Goal: Entertainment & Leisure: Browse casually

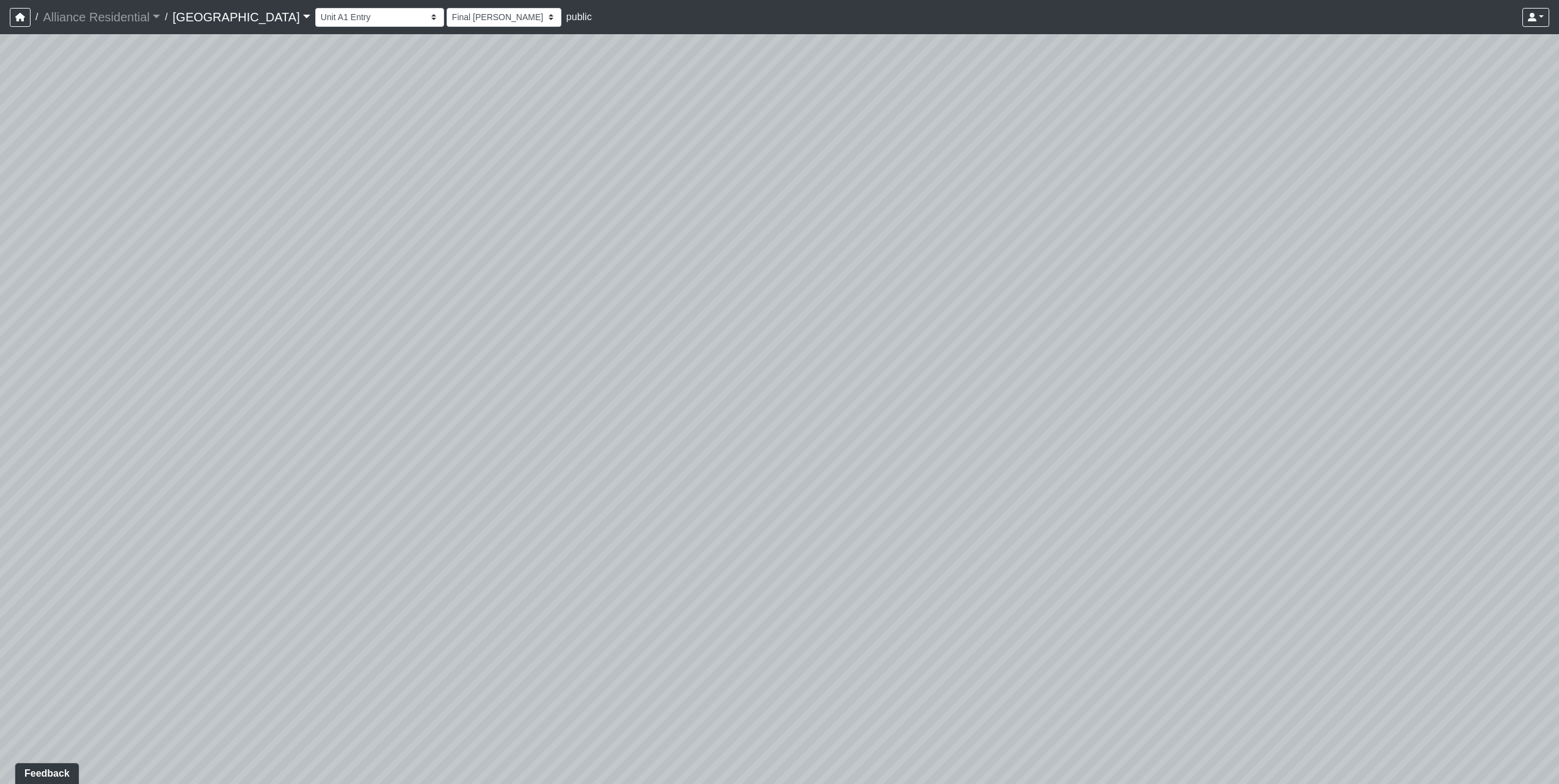
drag, startPoint x: 916, startPoint y: 205, endPoint x: 1018, endPoint y: 362, distance: 187.2
click at [1018, 362] on div "Loading... Unit A1 - Entry" at bounding box center [780, 409] width 1559 height 750
click at [591, 446] on div "Loading... Unit A1 - Entry" at bounding box center [780, 409] width 1559 height 750
drag, startPoint x: 866, startPoint y: 363, endPoint x: 406, endPoint y: 299, distance: 464.4
click at [315, 313] on div "Loading... Unit A1 - Entry" at bounding box center [780, 409] width 1559 height 750
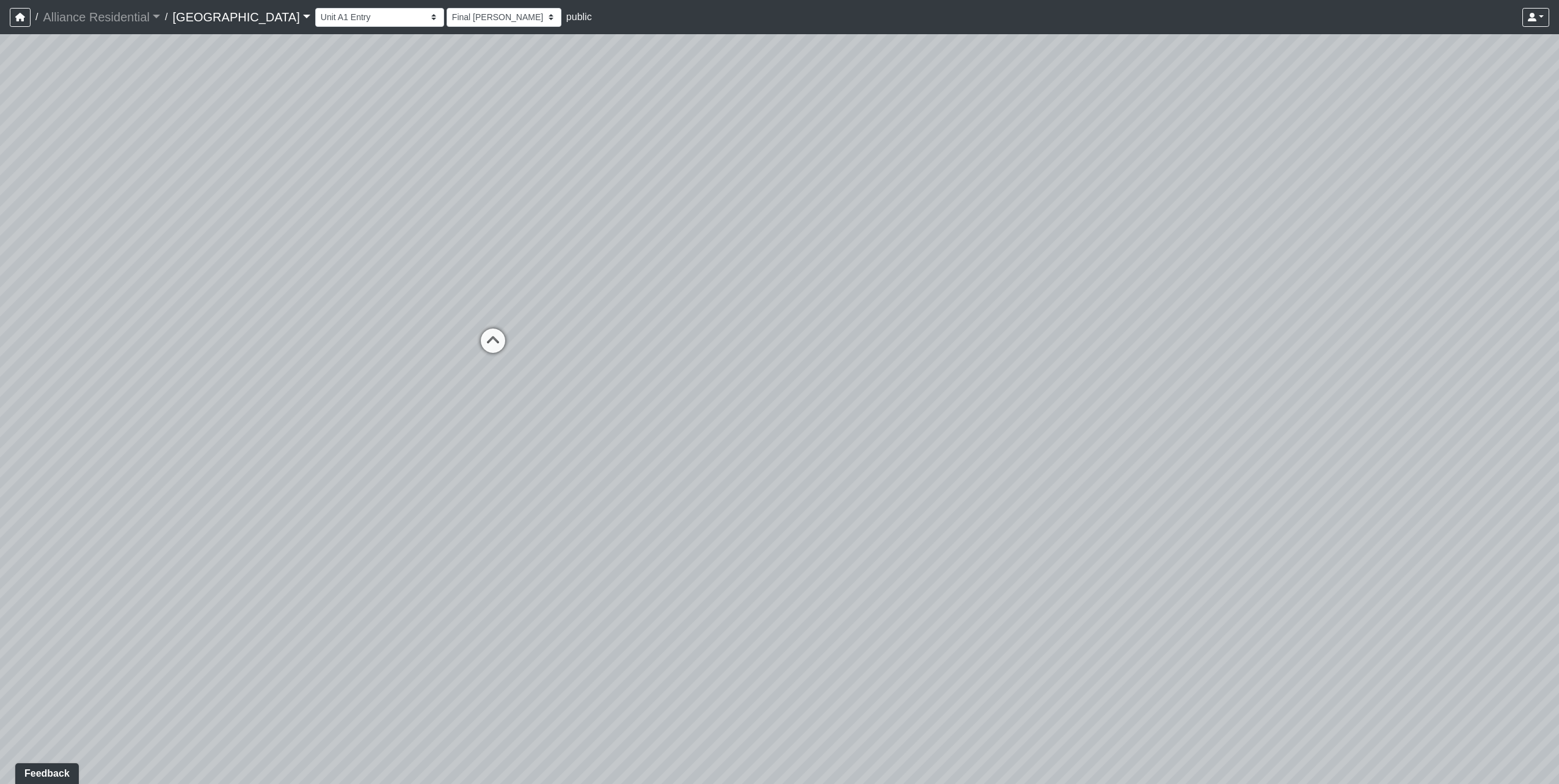
drag, startPoint x: 1040, startPoint y: 314, endPoint x: 367, endPoint y: 299, distance: 673.2
click at [367, 299] on div "Loading... Unit A1 - Entry" at bounding box center [780, 409] width 1559 height 750
drag, startPoint x: 1102, startPoint y: 286, endPoint x: 341, endPoint y: 330, distance: 762.3
click at [341, 330] on div "Loading... Unit A1 - Entry" at bounding box center [780, 409] width 1559 height 750
click at [848, 457] on div "Loading... Unit A1 - Entry" at bounding box center [780, 409] width 1559 height 750
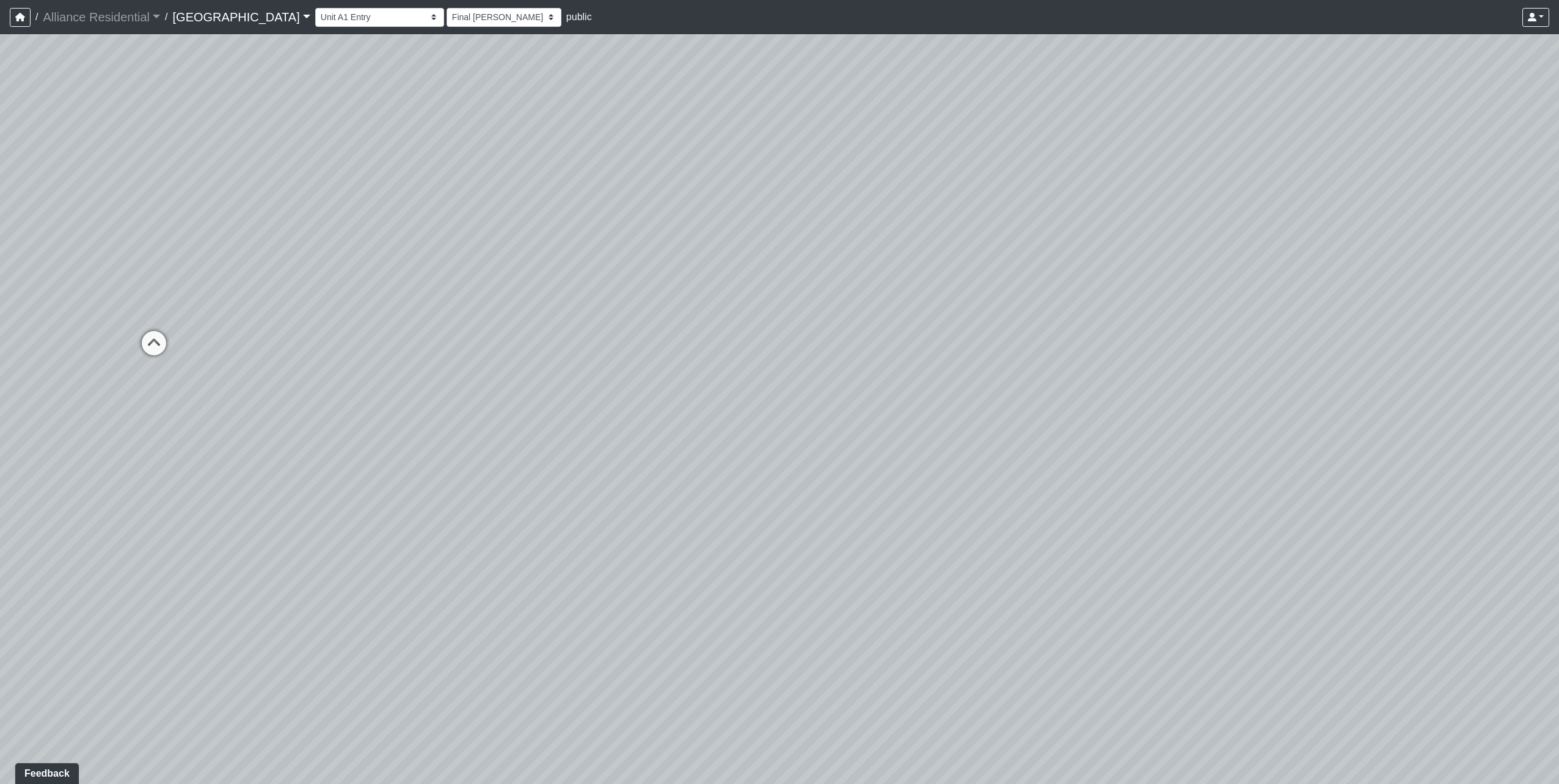
drag, startPoint x: 362, startPoint y: 278, endPoint x: 833, endPoint y: 243, distance: 472.3
click at [833, 243] on div "Loading... Unit A1 - Entry" at bounding box center [780, 409] width 1559 height 750
drag, startPoint x: 586, startPoint y: 272, endPoint x: 1203, endPoint y: 272, distance: 617.0
click at [1203, 272] on div "Loading... Unit A1 - Entry" at bounding box center [780, 409] width 1559 height 750
drag, startPoint x: 886, startPoint y: 223, endPoint x: 1466, endPoint y: 433, distance: 616.8
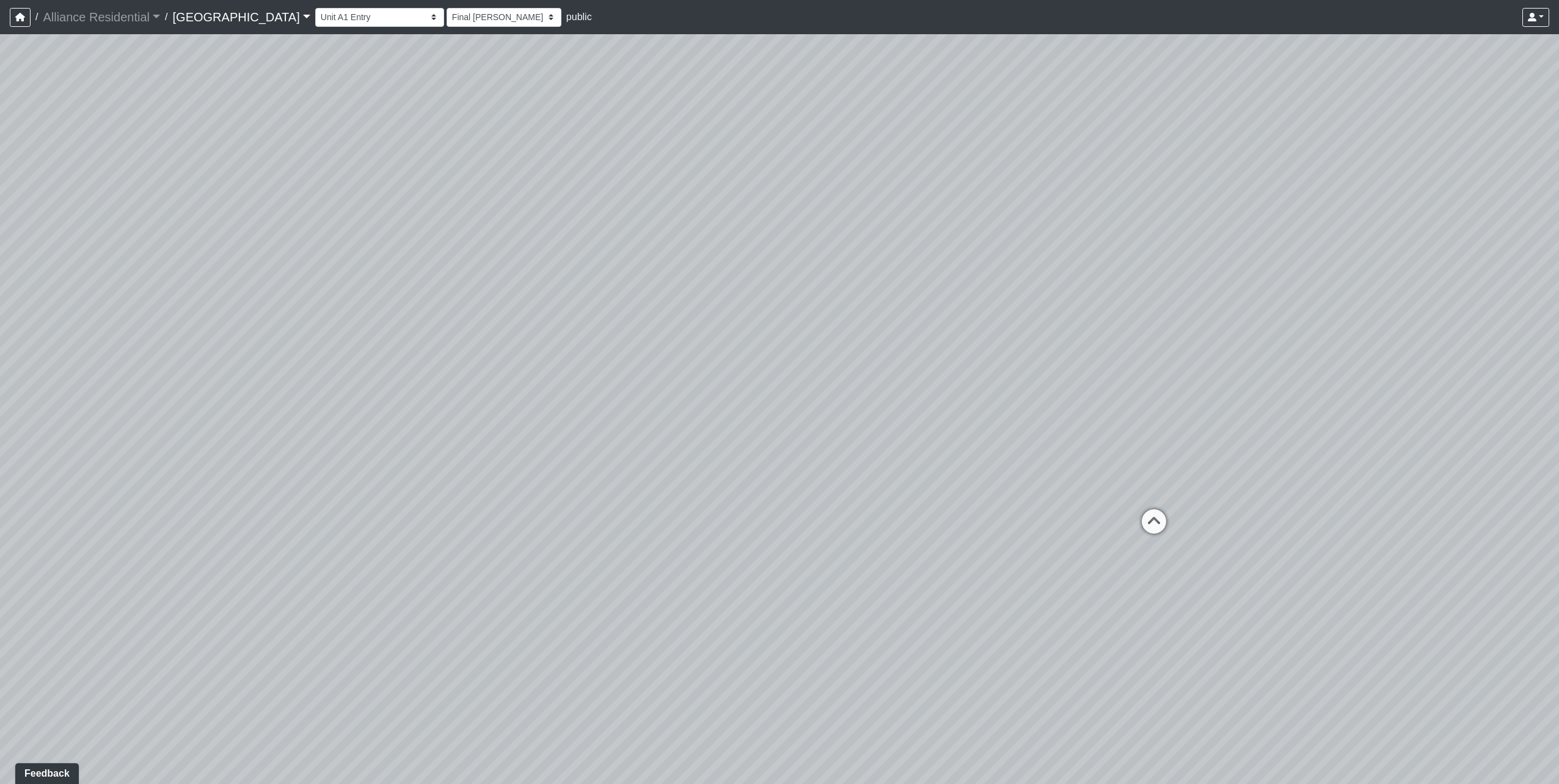
click at [1466, 433] on div "Loading... Unit A1 - Entry" at bounding box center [780, 409] width 1559 height 750
drag, startPoint x: 591, startPoint y: 408, endPoint x: 1087, endPoint y: 167, distance: 551.4
click at [1087, 167] on div "Loading... Unit A1 - Entry" at bounding box center [780, 409] width 1559 height 750
click at [661, 463] on div "Loading... Unit A1 - Entry" at bounding box center [780, 409] width 1559 height 750
drag, startPoint x: 698, startPoint y: 349, endPoint x: 482, endPoint y: 287, distance: 224.7
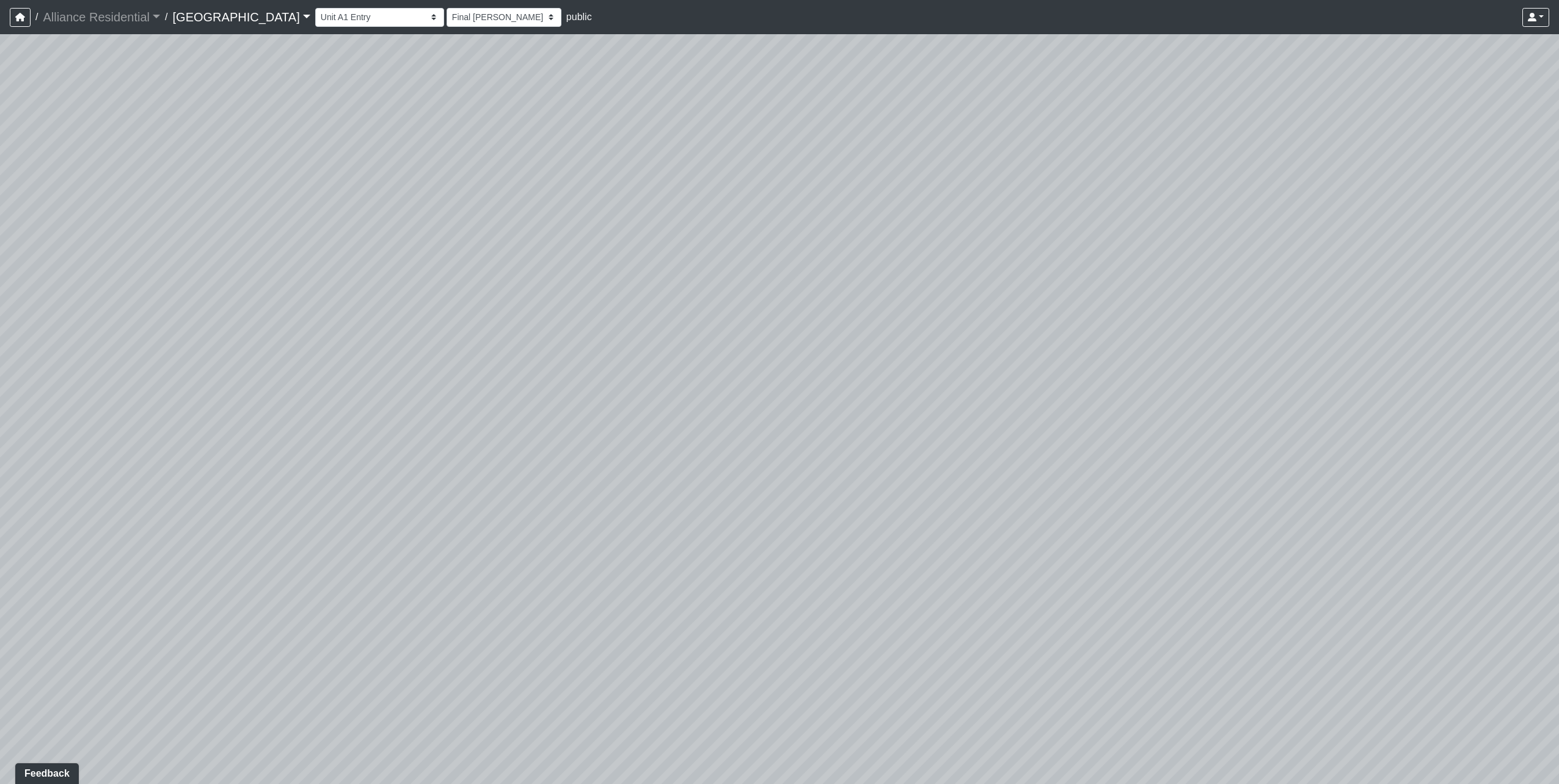
click at [473, 286] on div "Loading... Unit A1 - Entry" at bounding box center [780, 409] width 1559 height 750
drag, startPoint x: 776, startPoint y: 297, endPoint x: 333, endPoint y: 411, distance: 457.4
click at [333, 411] on div "Loading... Unit A1 - Entry" at bounding box center [780, 409] width 1559 height 750
click at [805, 385] on icon at bounding box center [804, 384] width 37 height 37
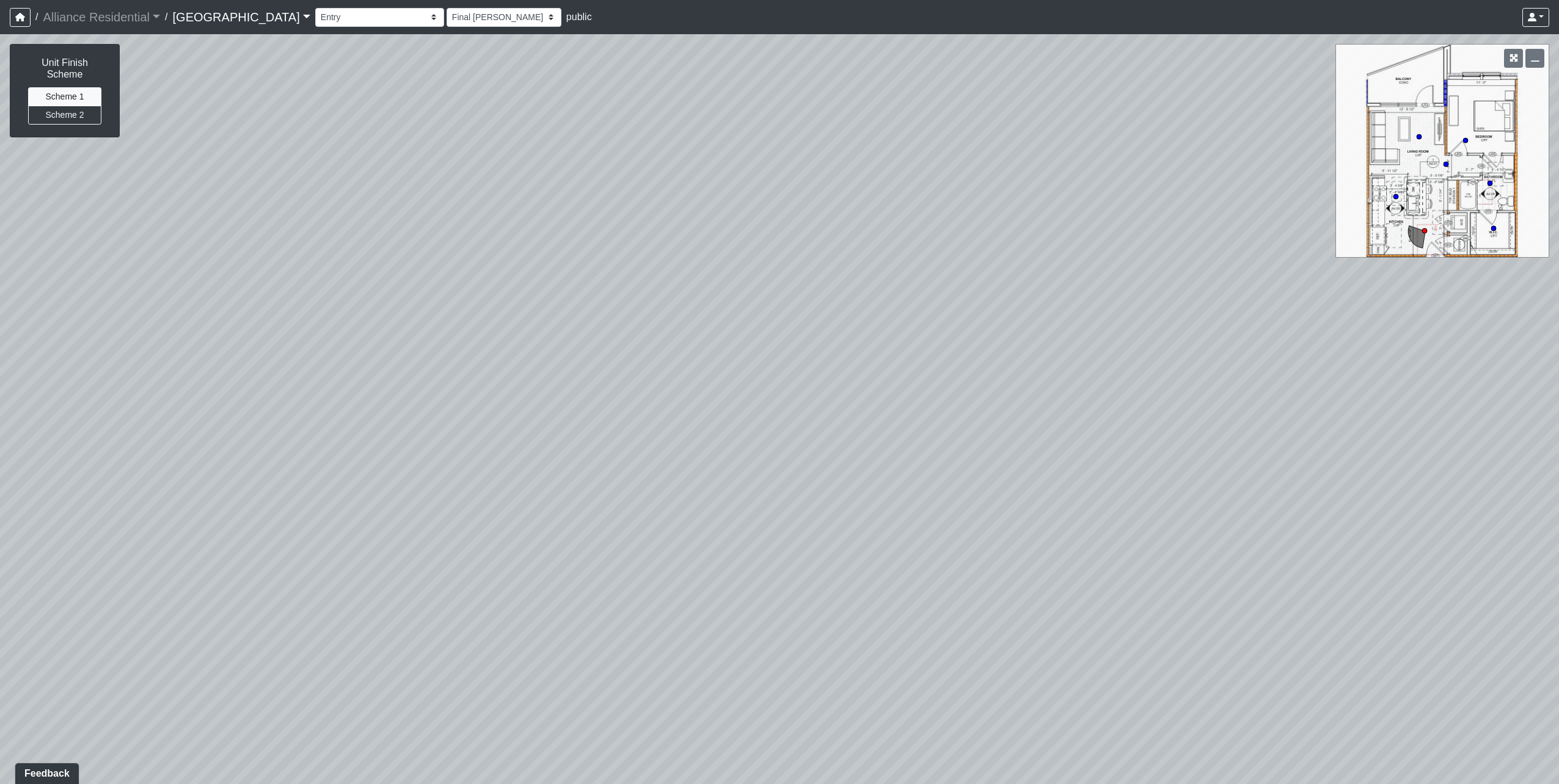
drag, startPoint x: 889, startPoint y: 363, endPoint x: -2, endPoint y: 316, distance: 892.2
click at [0, 316] on html "/ Alliance Residential Alliance Residential Loading... / [GEOGRAPHIC_DATA] [GEO…" at bounding box center [780, 392] width 1559 height 784
drag, startPoint x: 1112, startPoint y: 397, endPoint x: 333, endPoint y: 352, distance: 780.3
click at [174, 358] on div "Loading... Unit A1 - Entry Loading... Kitchen Loading... [GEOGRAPHIC_DATA]" at bounding box center [780, 409] width 1559 height 750
drag, startPoint x: 936, startPoint y: 278, endPoint x: 369, endPoint y: 305, distance: 567.6
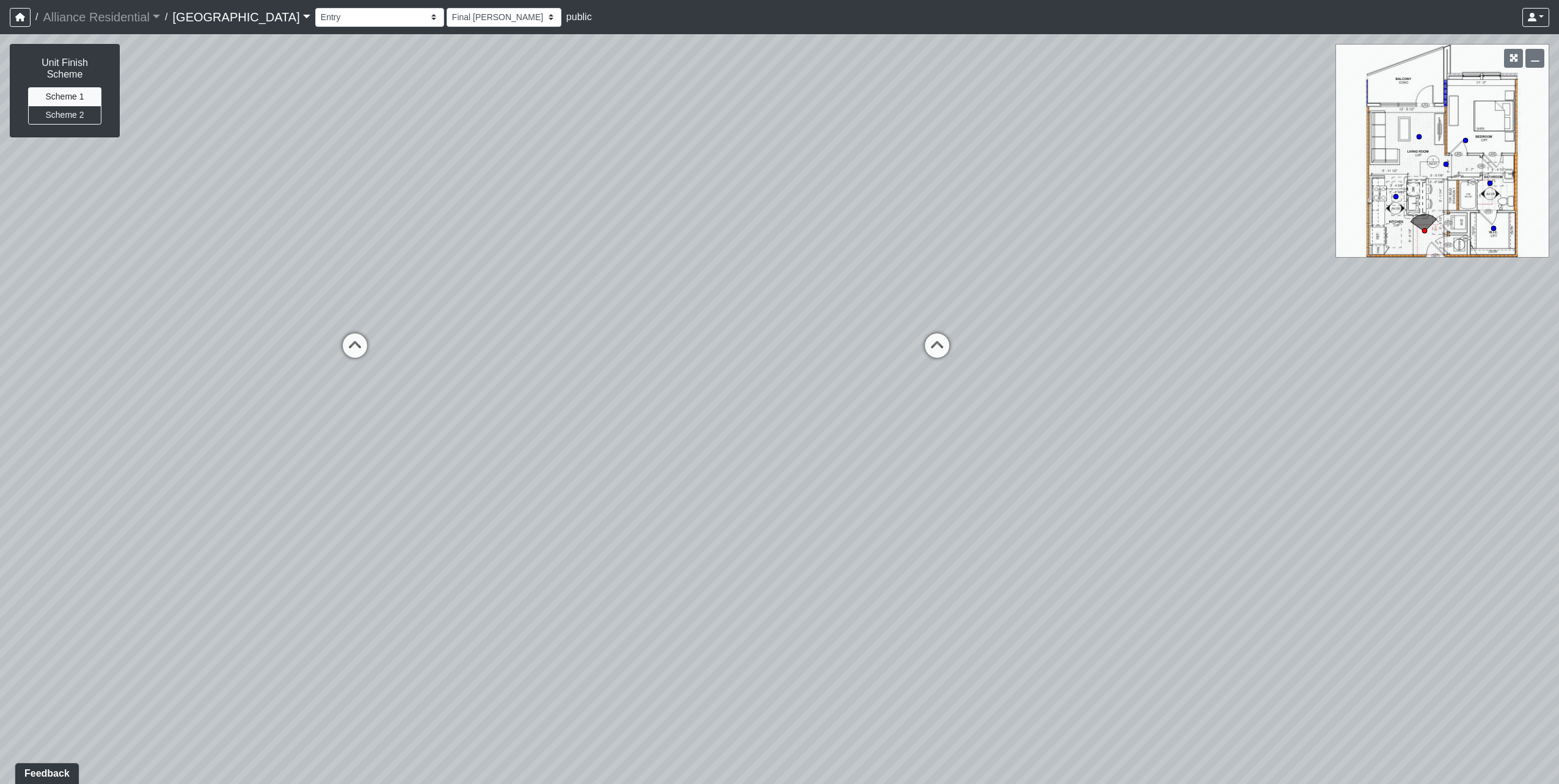
click at [369, 305] on div "Loading... Unit A1 - Entry Loading... Kitchen Loading... [GEOGRAPHIC_DATA]" at bounding box center [780, 409] width 1559 height 750
drag, startPoint x: 1065, startPoint y: 405, endPoint x: 175, endPoint y: 431, distance: 890.4
click at [175, 431] on div "Loading... Unit A1 - Entry Loading... Kitchen Loading... [GEOGRAPHIC_DATA]" at bounding box center [780, 409] width 1559 height 750
drag, startPoint x: 554, startPoint y: 403, endPoint x: 660, endPoint y: 236, distance: 197.8
click at [660, 236] on div "Loading... Unit A1 - Entry Loading... Kitchen Loading... [GEOGRAPHIC_DATA]" at bounding box center [780, 409] width 1559 height 750
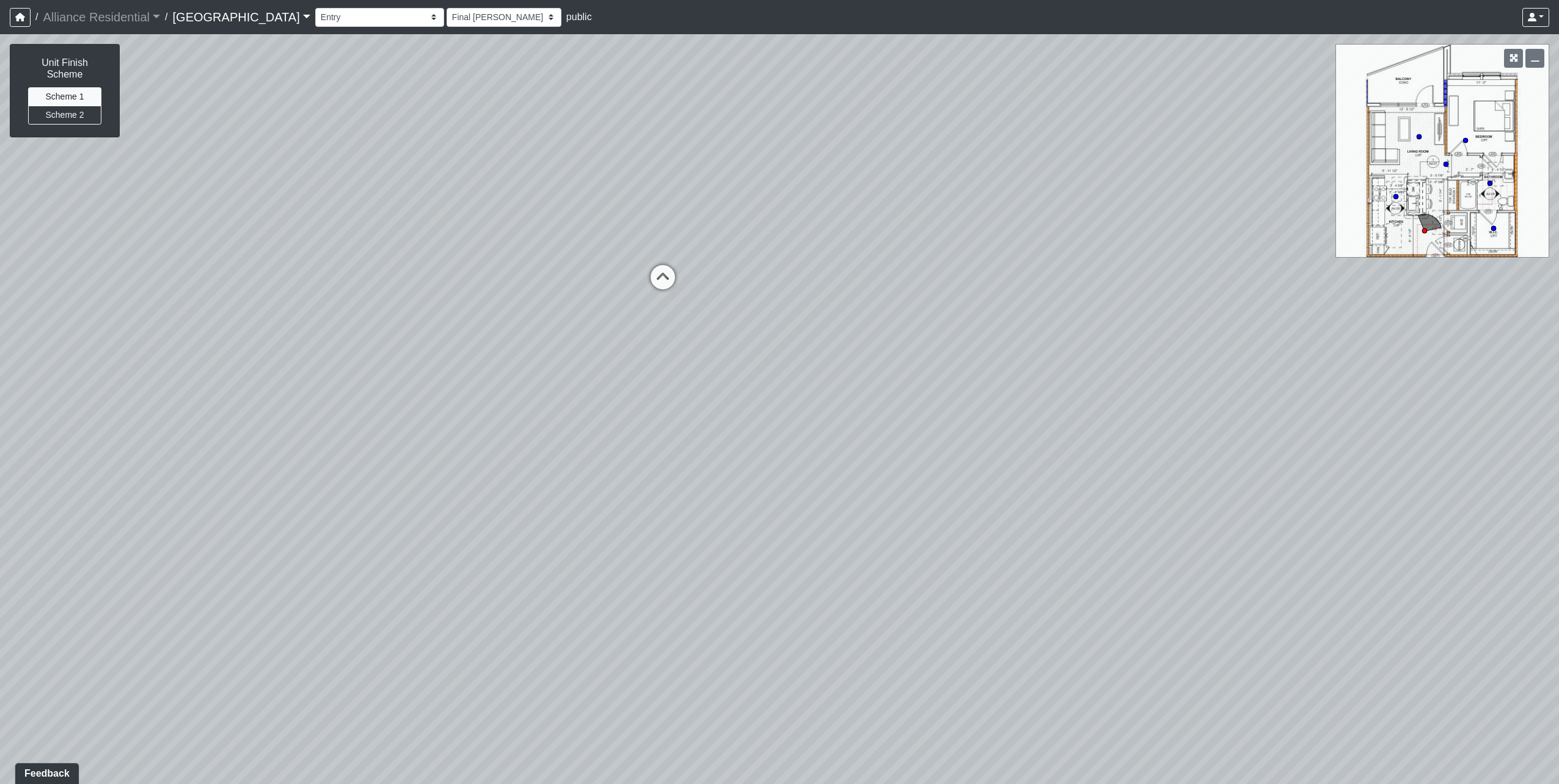
drag, startPoint x: 609, startPoint y: 381, endPoint x: 639, endPoint y: 375, distance: 30.6
click at [639, 375] on div "Loading... Unit A1 - Entry Loading... Kitchen Loading... [GEOGRAPHIC_DATA]" at bounding box center [780, 409] width 1559 height 750
click at [52, 105] on button "Scheme 2" at bounding box center [64, 114] width 73 height 19
drag, startPoint x: 389, startPoint y: 359, endPoint x: 1136, endPoint y: 306, distance: 748.9
click at [1183, 303] on div "Loading... Unit A1 - Entry Loading... Kitchen Loading... [GEOGRAPHIC_DATA]" at bounding box center [780, 409] width 1559 height 750
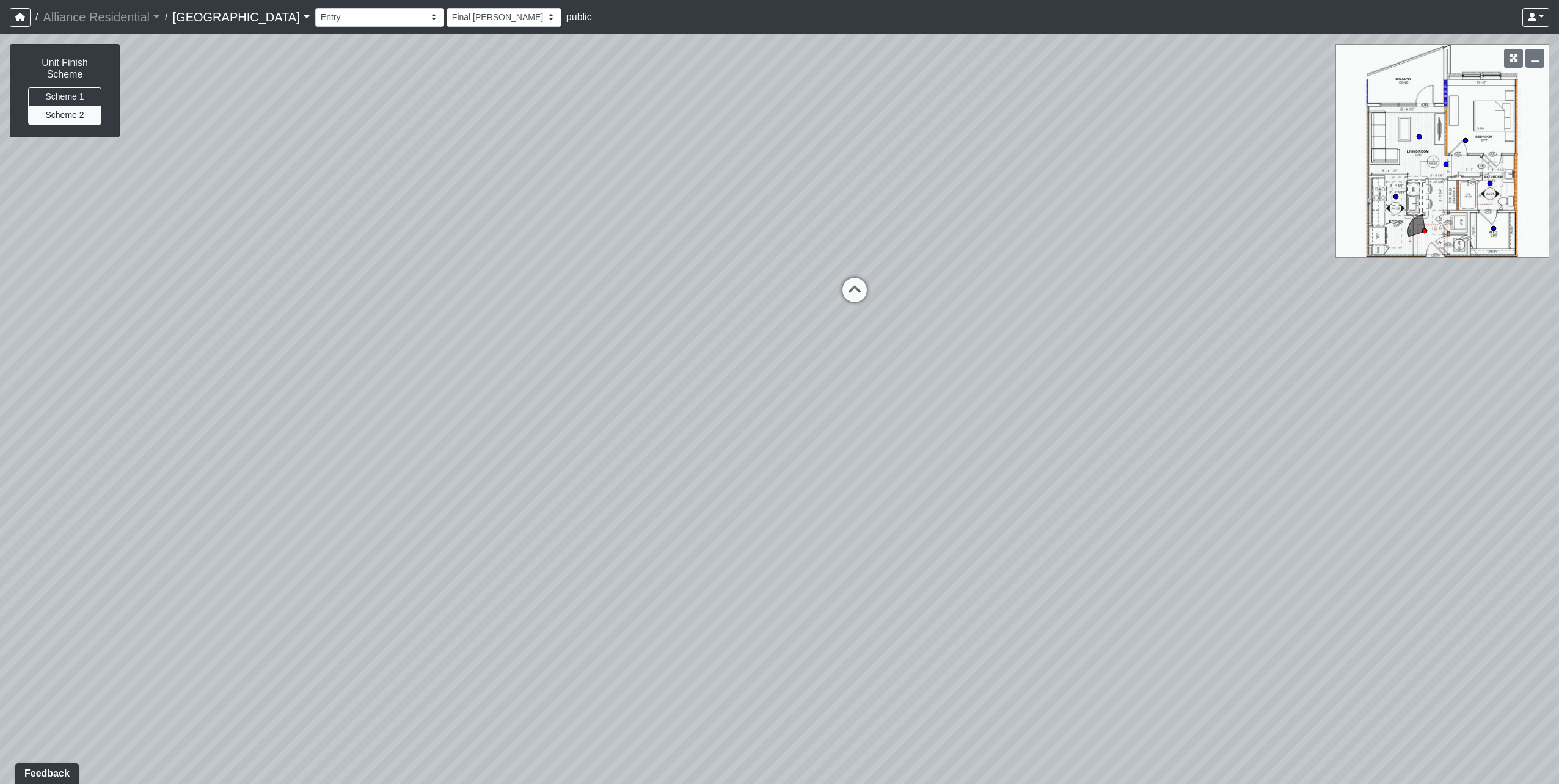
drag, startPoint x: 725, startPoint y: 248, endPoint x: 1034, endPoint y: 324, distance: 318.2
click at [1034, 324] on div "Loading... Unit A1 - Entry Loading... Kitchen Loading... [GEOGRAPHIC_DATA]" at bounding box center [780, 409] width 1559 height 750
click at [92, 87] on button "Scheme 1" at bounding box center [64, 96] width 73 height 19
drag, startPoint x: 445, startPoint y: 239, endPoint x: 478, endPoint y: 344, distance: 110.1
click at [478, 344] on div "Loading... Unit A1 - Entry Loading... Kitchen Loading... [GEOGRAPHIC_DATA]" at bounding box center [780, 409] width 1559 height 750
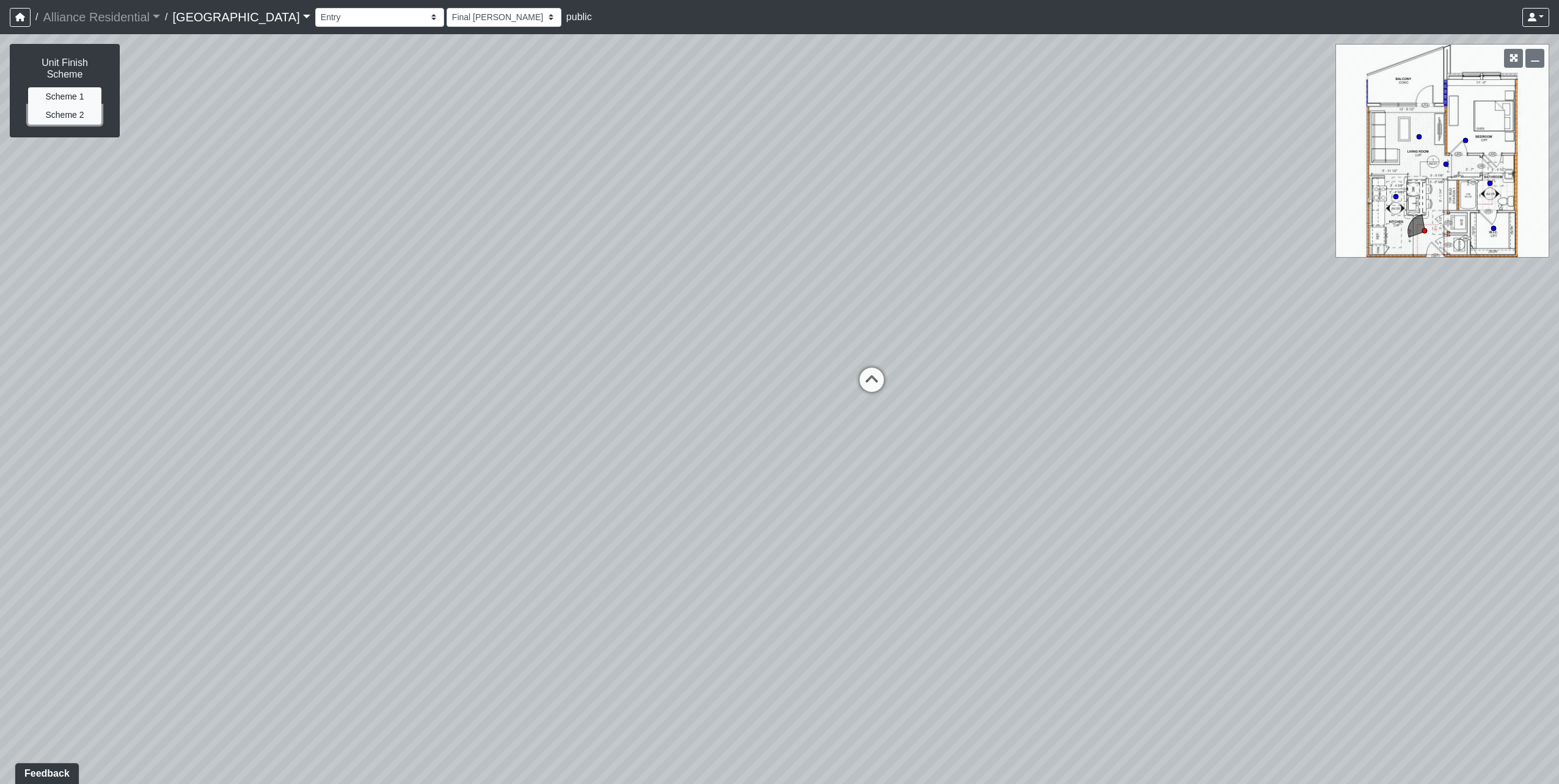
click at [80, 105] on button "Scheme 2" at bounding box center [64, 114] width 73 height 19
click at [73, 87] on button "Scheme 1" at bounding box center [64, 96] width 73 height 19
drag, startPoint x: 810, startPoint y: 479, endPoint x: 473, endPoint y: 438, distance: 339.5
click at [473, 438] on div "Loading... Unit A1 - Entry Loading... Kitchen Loading... [GEOGRAPHIC_DATA]" at bounding box center [780, 409] width 1559 height 750
click at [1080, 305] on icon at bounding box center [1077, 315] width 37 height 37
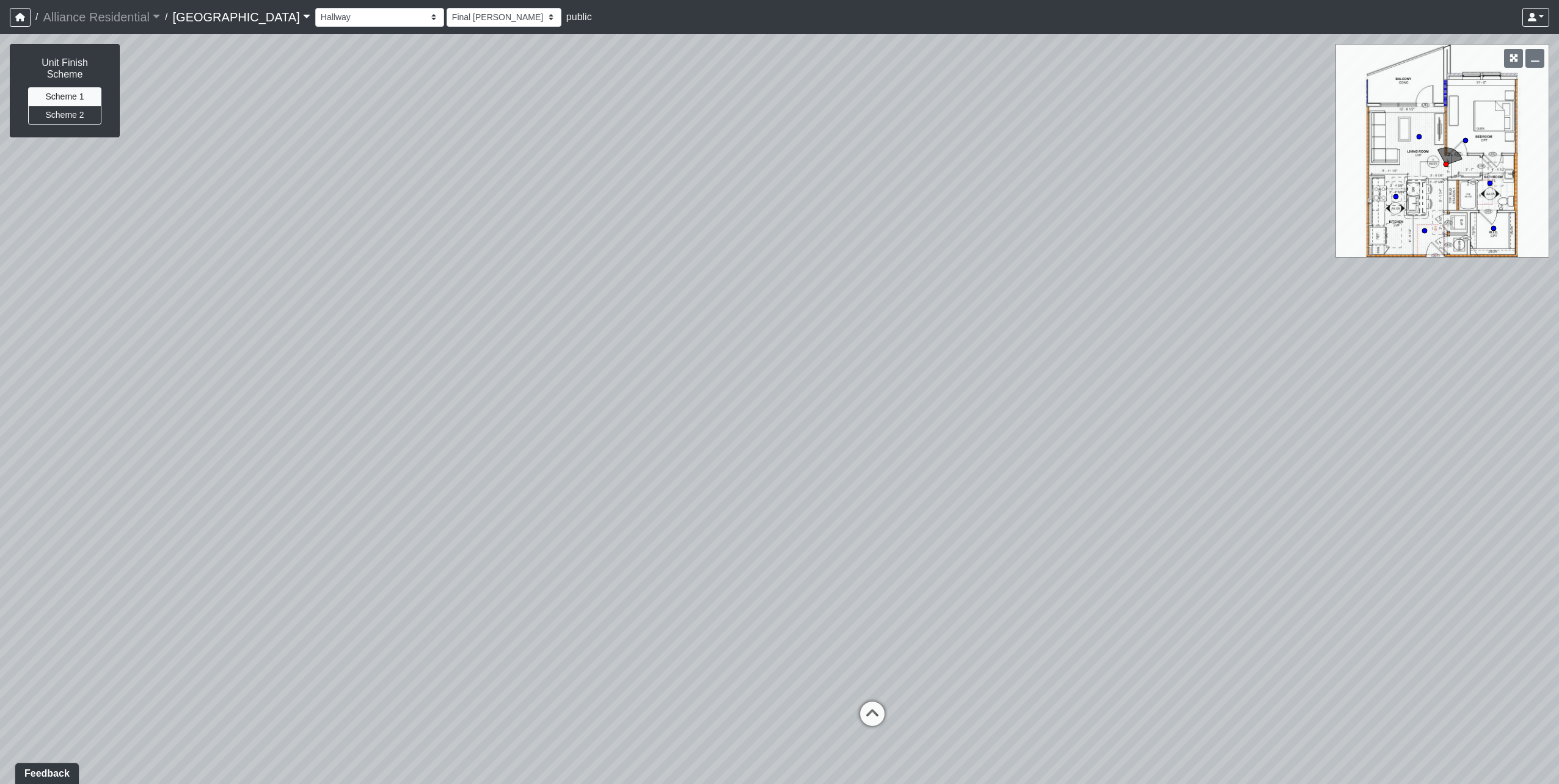
drag, startPoint x: 1080, startPoint y: 306, endPoint x: 553, endPoint y: 306, distance: 527.0
click at [553, 306] on div "Loading... Unit A1 - Entry Loading... Kitchen Loading... Hallway Loading... Kit…" at bounding box center [780, 409] width 1559 height 750
drag, startPoint x: 1018, startPoint y: 325, endPoint x: 450, endPoint y: 310, distance: 568.2
click at [450, 310] on div "Loading... Unit A1 - Entry Loading... Kitchen Loading... Hallway Loading... Kit…" at bounding box center [780, 409] width 1559 height 750
click at [986, 287] on icon at bounding box center [991, 298] width 37 height 37
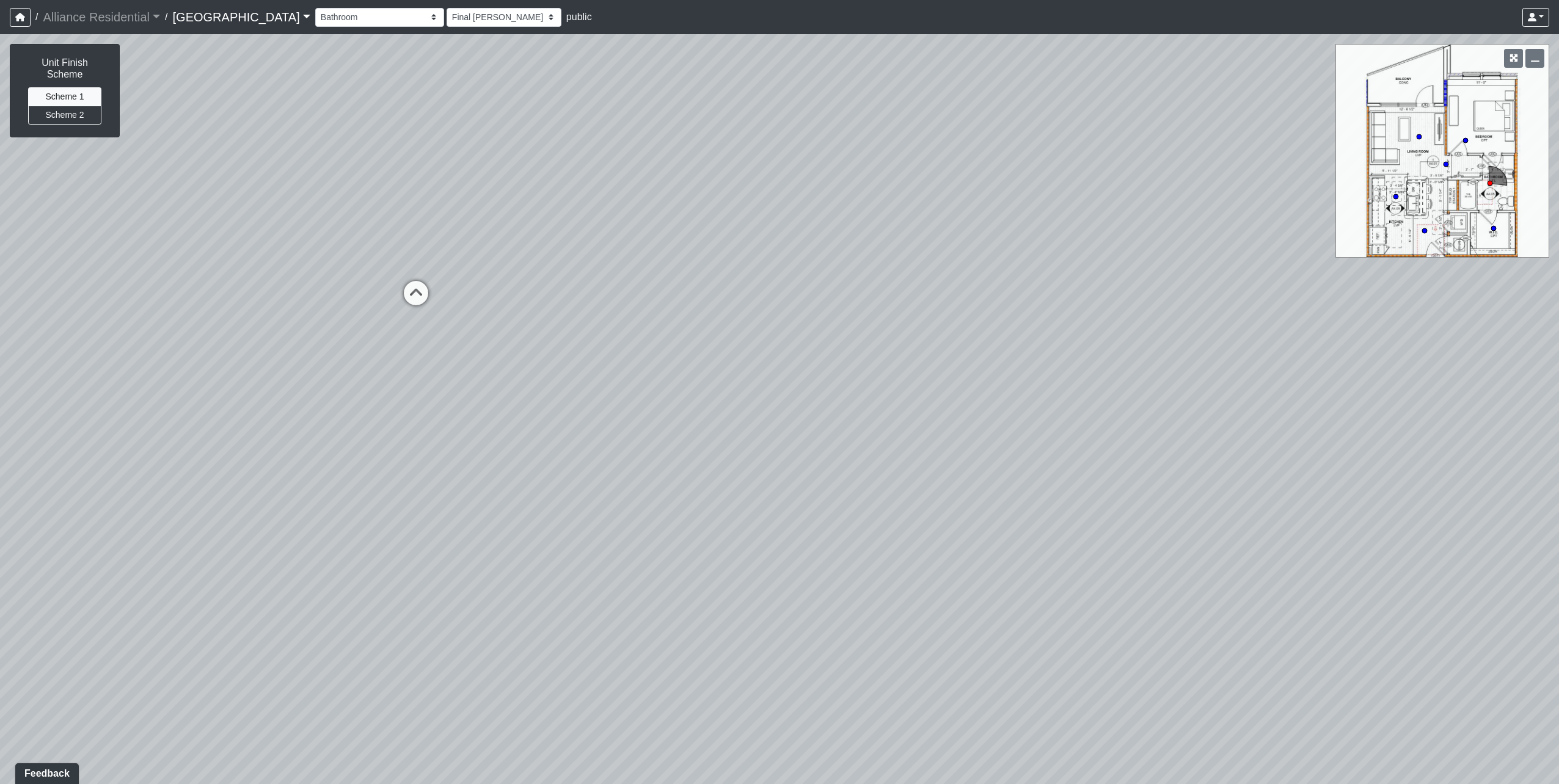
drag, startPoint x: 996, startPoint y: 253, endPoint x: 1253, endPoint y: 284, distance: 258.9
click at [1253, 284] on div "Loading... Unit A1 - Entry Loading... Kitchen Loading... Hallway Loading... Kit…" at bounding box center [780, 409] width 1559 height 750
click at [67, 105] on button "Scheme 2" at bounding box center [64, 114] width 73 height 19
drag, startPoint x: 577, startPoint y: 215, endPoint x: 100, endPoint y: 190, distance: 477.7
click at [99, 190] on div "Loading... Unit A1 - Entry Loading... Kitchen Loading... Hallway Loading... Kit…" at bounding box center [780, 409] width 1559 height 750
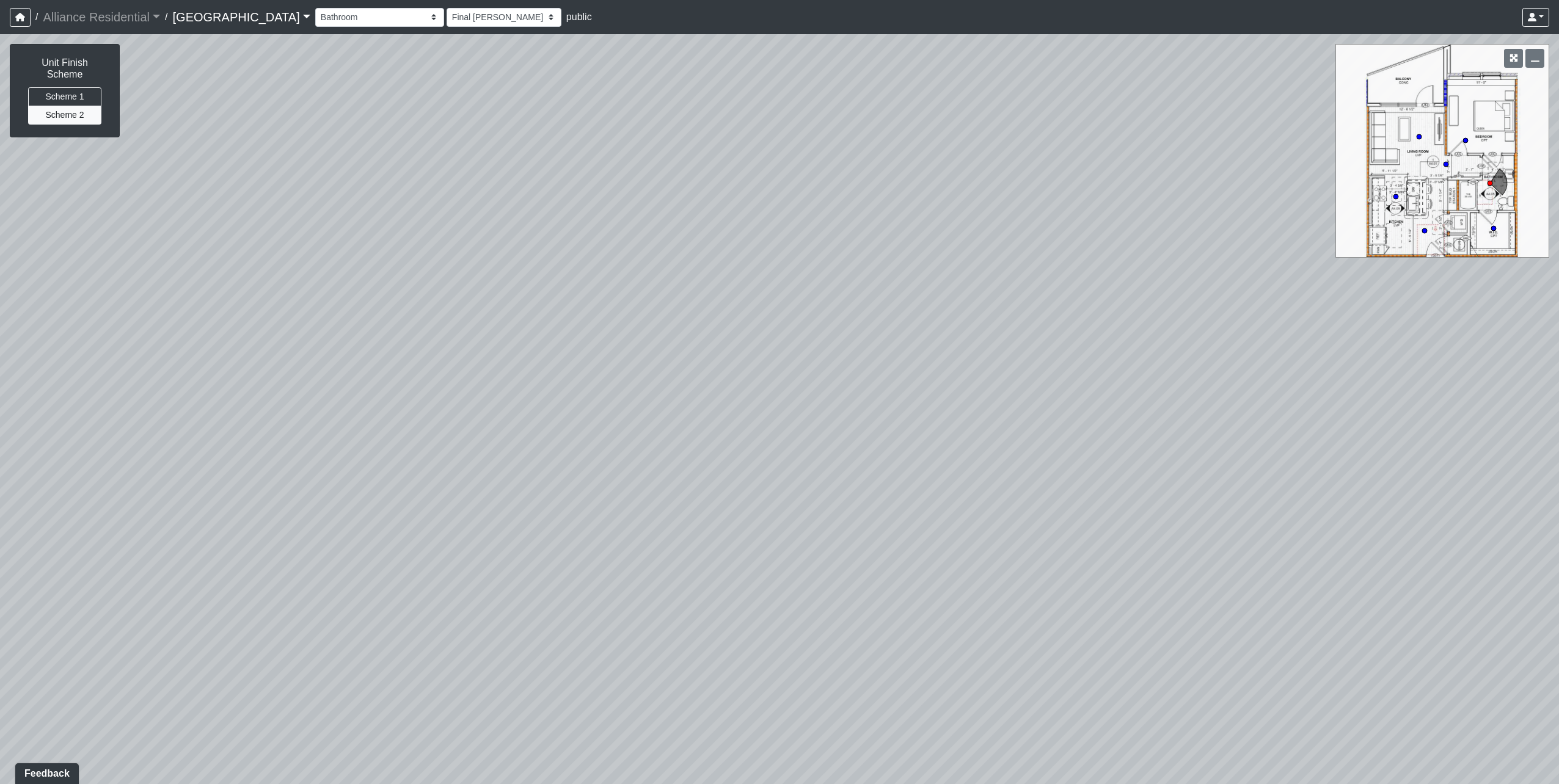
drag, startPoint x: 901, startPoint y: 251, endPoint x: 261, endPoint y: 229, distance: 640.4
click at [262, 229] on div "Loading... Unit A1 - Entry Loading... Kitchen Loading... Hallway Loading... Kit…" at bounding box center [780, 409] width 1559 height 750
drag, startPoint x: 890, startPoint y: 248, endPoint x: 175, endPoint y: 189, distance: 717.4
click at [174, 189] on div "Loading... Unit A1 - Entry Loading... Kitchen Loading... Hallway Loading... Kit…" at bounding box center [780, 409] width 1559 height 750
drag, startPoint x: 888, startPoint y: 225, endPoint x: 408, endPoint y: 321, distance: 489.5
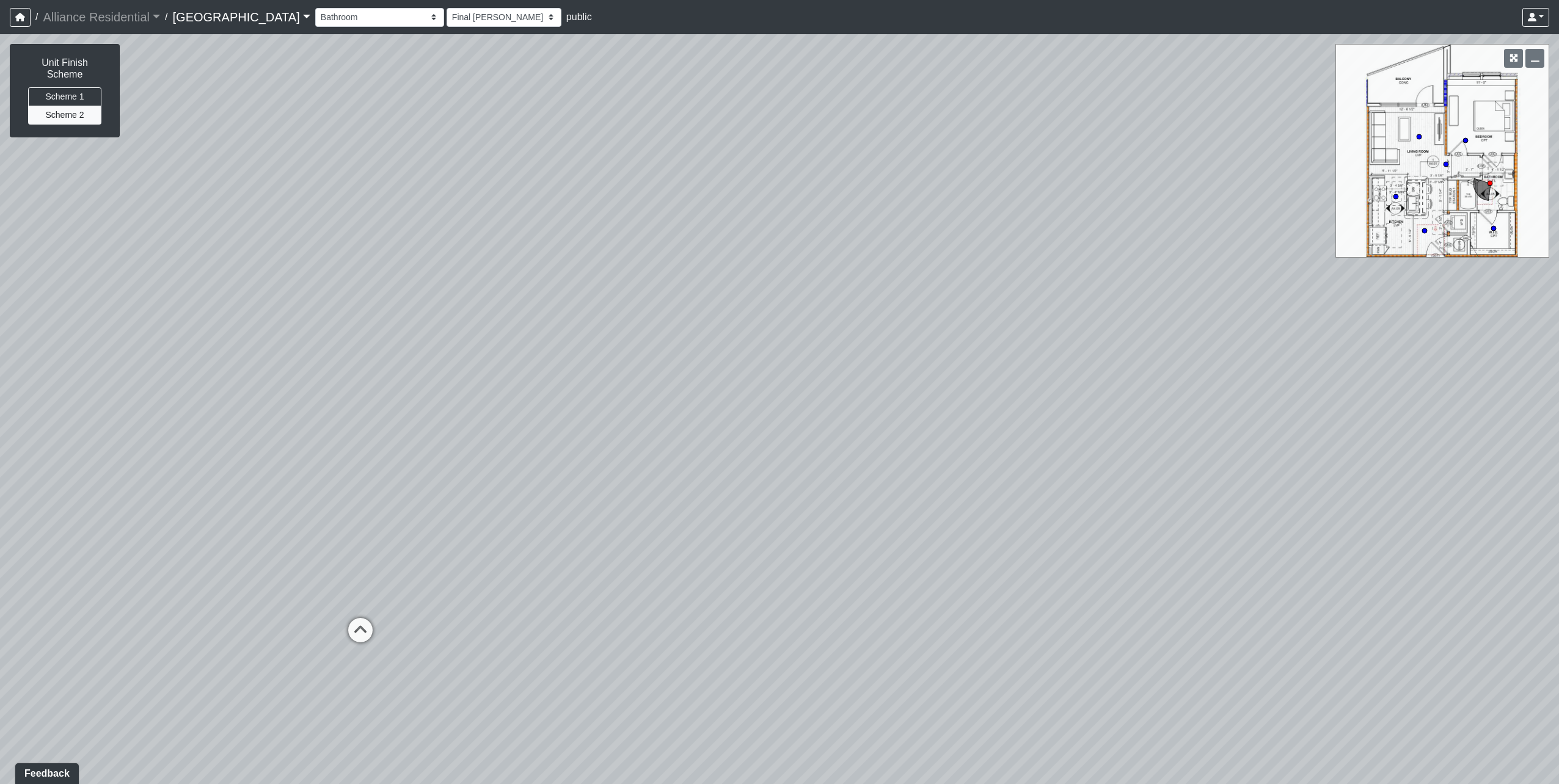
click at [408, 321] on div "Loading... Unit A1 - Entry Loading... Kitchen Loading... Hallway Loading... Kit…" at bounding box center [780, 409] width 1559 height 750
click at [66, 87] on button "Scheme 1" at bounding box center [64, 96] width 73 height 19
click at [70, 109] on button "Scheme 2" at bounding box center [64, 114] width 73 height 19
drag, startPoint x: 834, startPoint y: 388, endPoint x: 403, endPoint y: 325, distance: 435.6
click at [138, 350] on div "Loading... Unit A1 - Entry Loading... Kitchen Loading... Hallway Loading... Kit…" at bounding box center [780, 409] width 1559 height 750
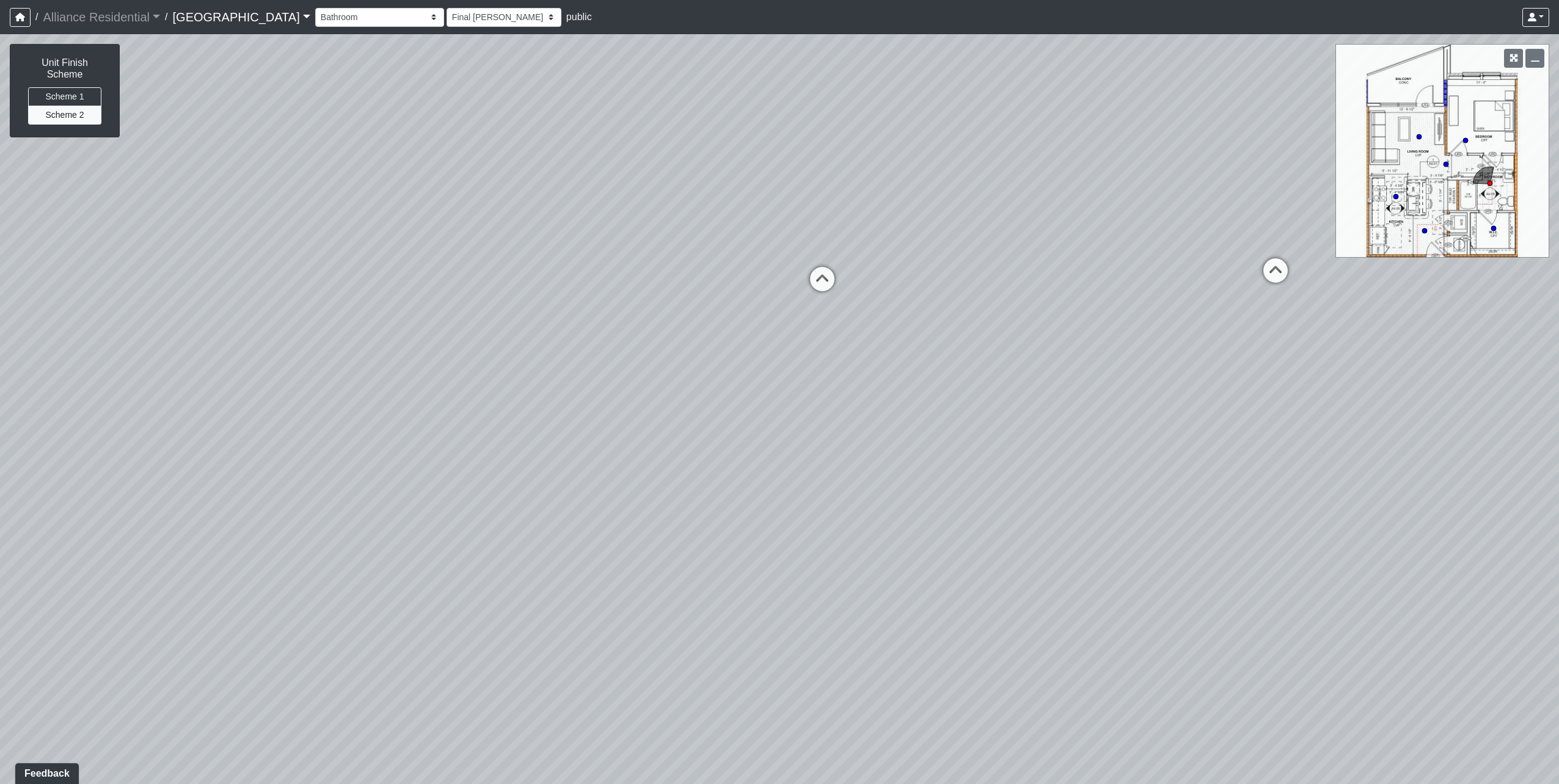
drag, startPoint x: 769, startPoint y: 332, endPoint x: 362, endPoint y: 350, distance: 407.4
click at [362, 350] on div "Loading... Unit A1 - Entry Loading... Kitchen Loading... Hallway Loading... Kit…" at bounding box center [780, 409] width 1559 height 750
click at [822, 275] on icon at bounding box center [822, 285] width 37 height 37
drag, startPoint x: 535, startPoint y: 269, endPoint x: 1099, endPoint y: 302, distance: 565.0
click at [1099, 302] on div "Loading... Unit A1 - Entry Loading... Kitchen Loading... Hallway Loading... Kit…" at bounding box center [780, 409] width 1559 height 750
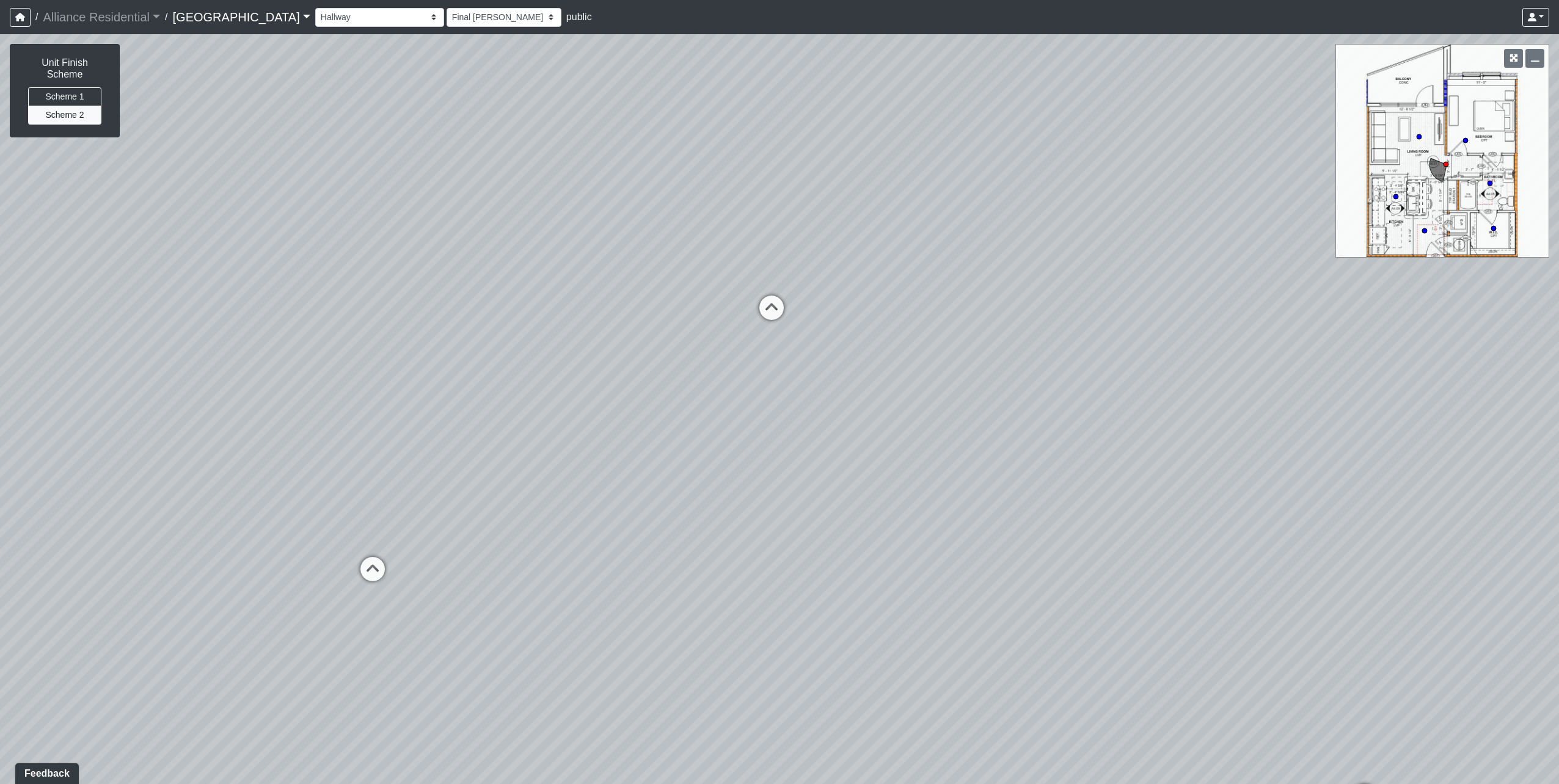
drag, startPoint x: 1211, startPoint y: 394, endPoint x: 1235, endPoint y: 394, distance: 24.0
click at [1235, 394] on div "Loading... Unit A1 - Entry Loading... Kitchen Loading... Hallway Loading... Kit…" at bounding box center [780, 409] width 1559 height 750
drag, startPoint x: 894, startPoint y: 365, endPoint x: 1271, endPoint y: 381, distance: 377.3
click at [1271, 381] on div "Loading... Unit A1 - Entry Loading... Kitchen Loading... Hallway Loading... Kit…" at bounding box center [780, 409] width 1559 height 750
click at [658, 518] on icon at bounding box center [659, 526] width 37 height 37
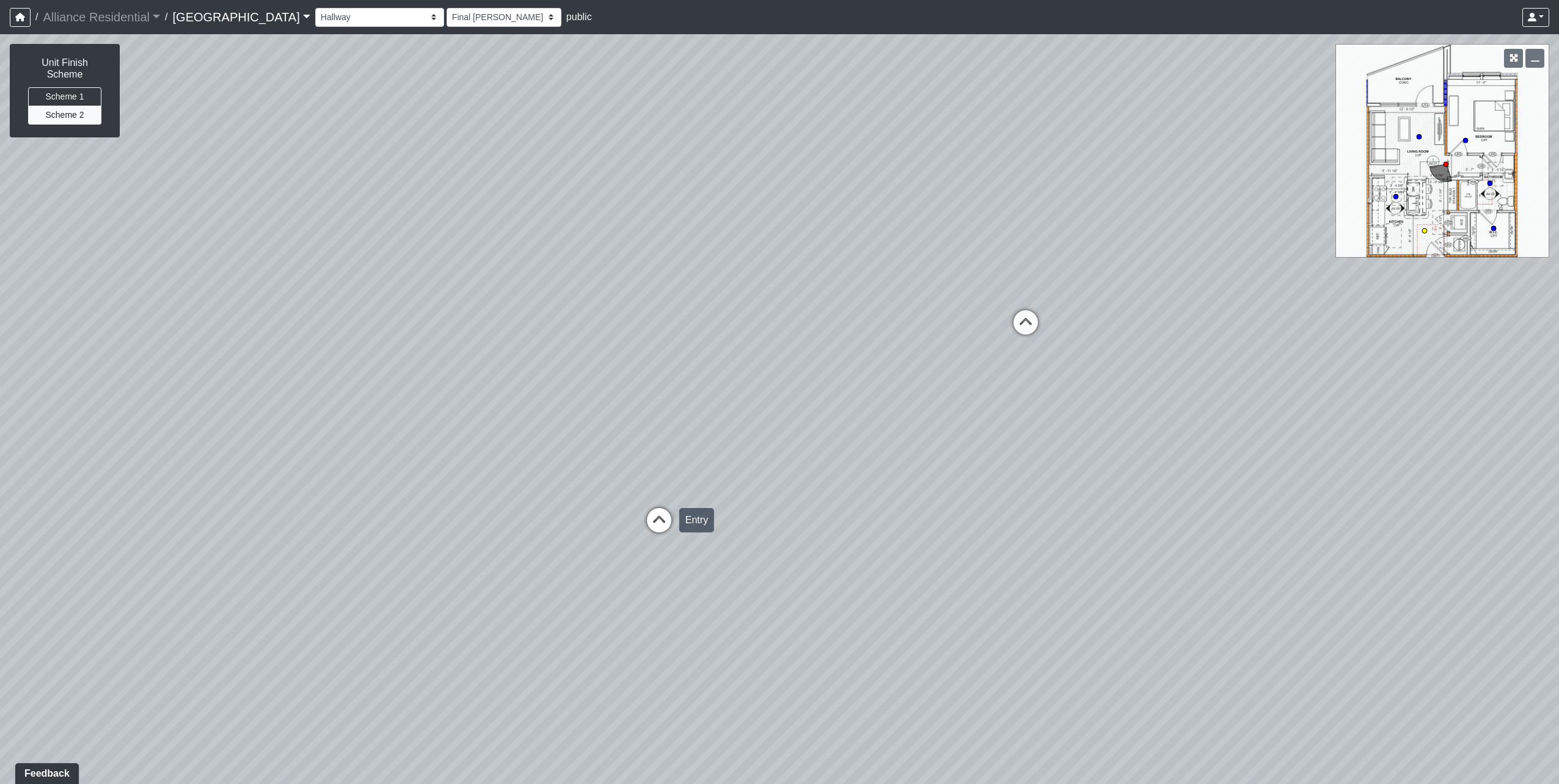
select select "uD4EUGJihbKyb8JHgot1Vn"
drag, startPoint x: 594, startPoint y: 351, endPoint x: 1109, endPoint y: 382, distance: 515.9
click at [1116, 380] on div "Loading... Unit A1 - Entry Loading... Kitchen Loading... Hallway Loading... Kit…" at bounding box center [780, 409] width 1559 height 750
drag, startPoint x: 869, startPoint y: 488, endPoint x: 1691, endPoint y: 412, distance: 825.5
click at [1558, 412] on html "/ Alliance Residential Alliance Residential Loading... / [GEOGRAPHIC_DATA] [GEO…" at bounding box center [780, 392] width 1559 height 784
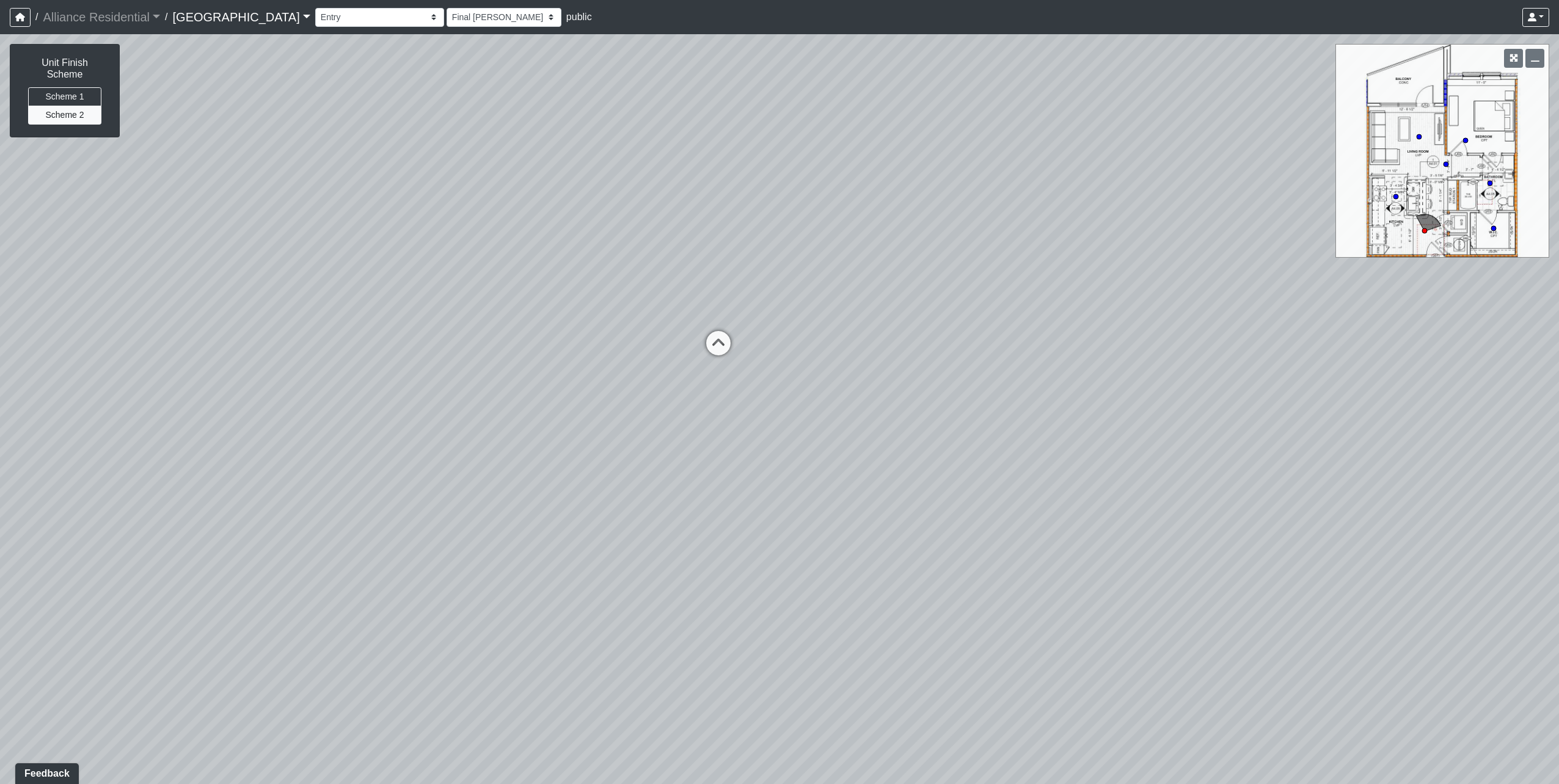
drag, startPoint x: 971, startPoint y: 506, endPoint x: 1815, endPoint y: 564, distance: 846.0
click at [1558, 564] on html "/ Alliance Residential Alliance Residential Loading... / [GEOGRAPHIC_DATA] [GEO…" at bounding box center [780, 392] width 1559 height 784
drag, startPoint x: 731, startPoint y: 450, endPoint x: 1302, endPoint y: 494, distance: 572.7
click at [1302, 494] on div "Loading... Unit A1 - Entry Loading... Kitchen Loading... Hallway Loading... Kit…" at bounding box center [780, 409] width 1559 height 750
